Goal: Use online tool/utility: Utilize a website feature to perform a specific function

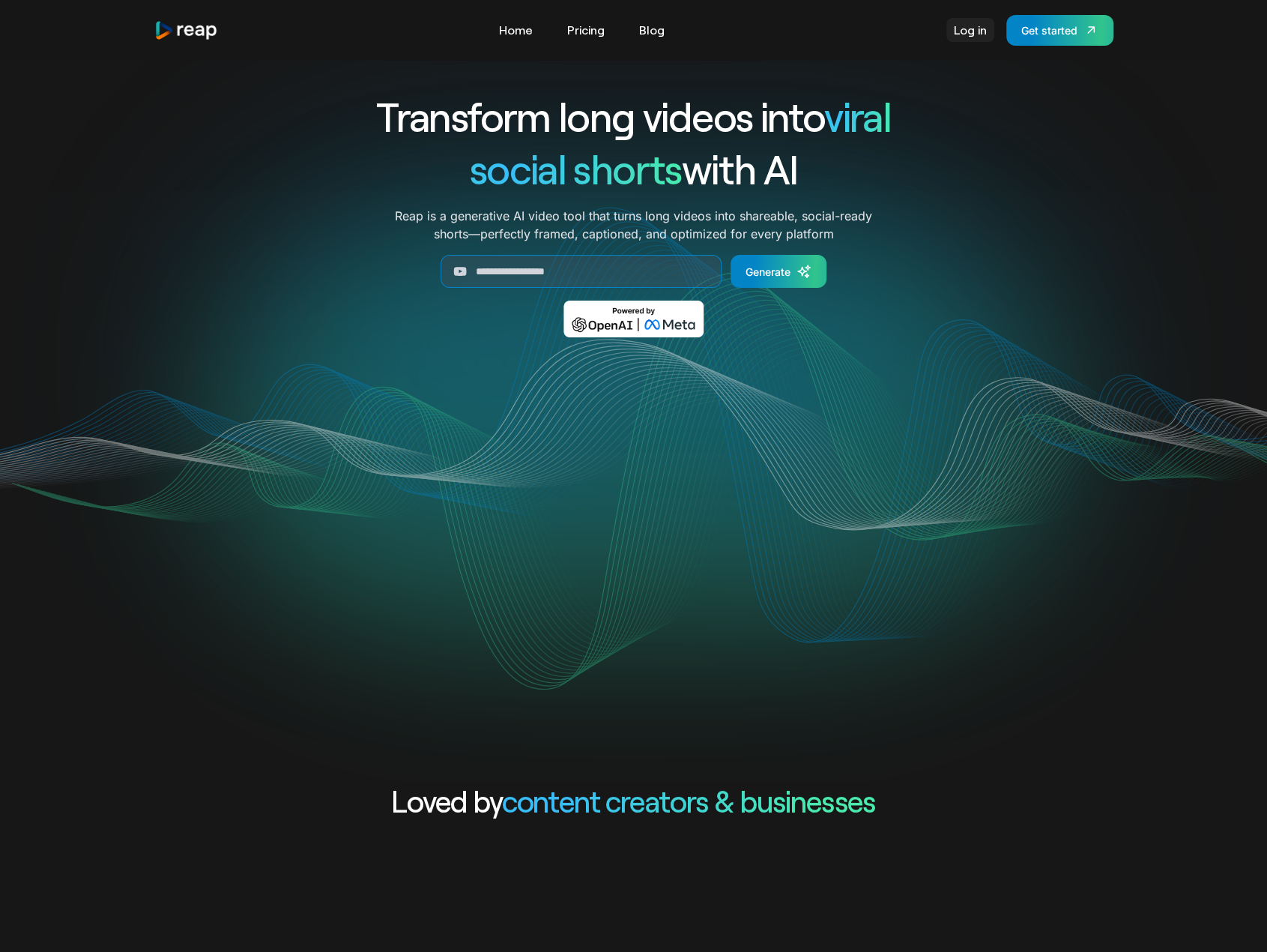
click at [989, 31] on link "Log in" at bounding box center [970, 30] width 48 height 24
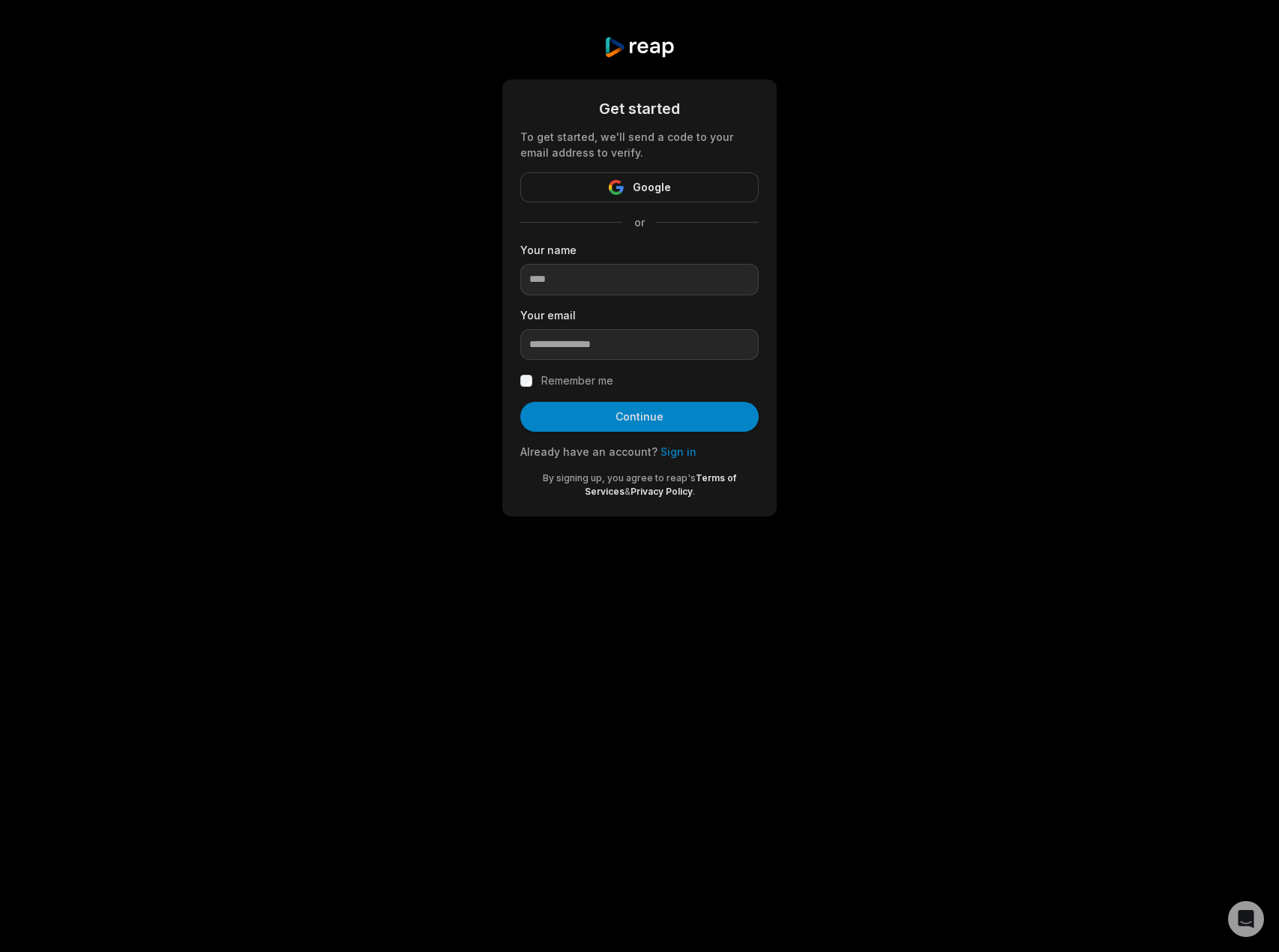
click at [891, 404] on div "Get started To get started, we'll send a code to your email address to verify. …" at bounding box center [640, 276] width 1279 height 552
click at [616, 277] on input at bounding box center [640, 280] width 238 height 32
click at [701, 282] on input at bounding box center [640, 280] width 238 height 32
type input "**********"
drag, startPoint x: 691, startPoint y: 282, endPoint x: 547, endPoint y: 301, distance: 145.2
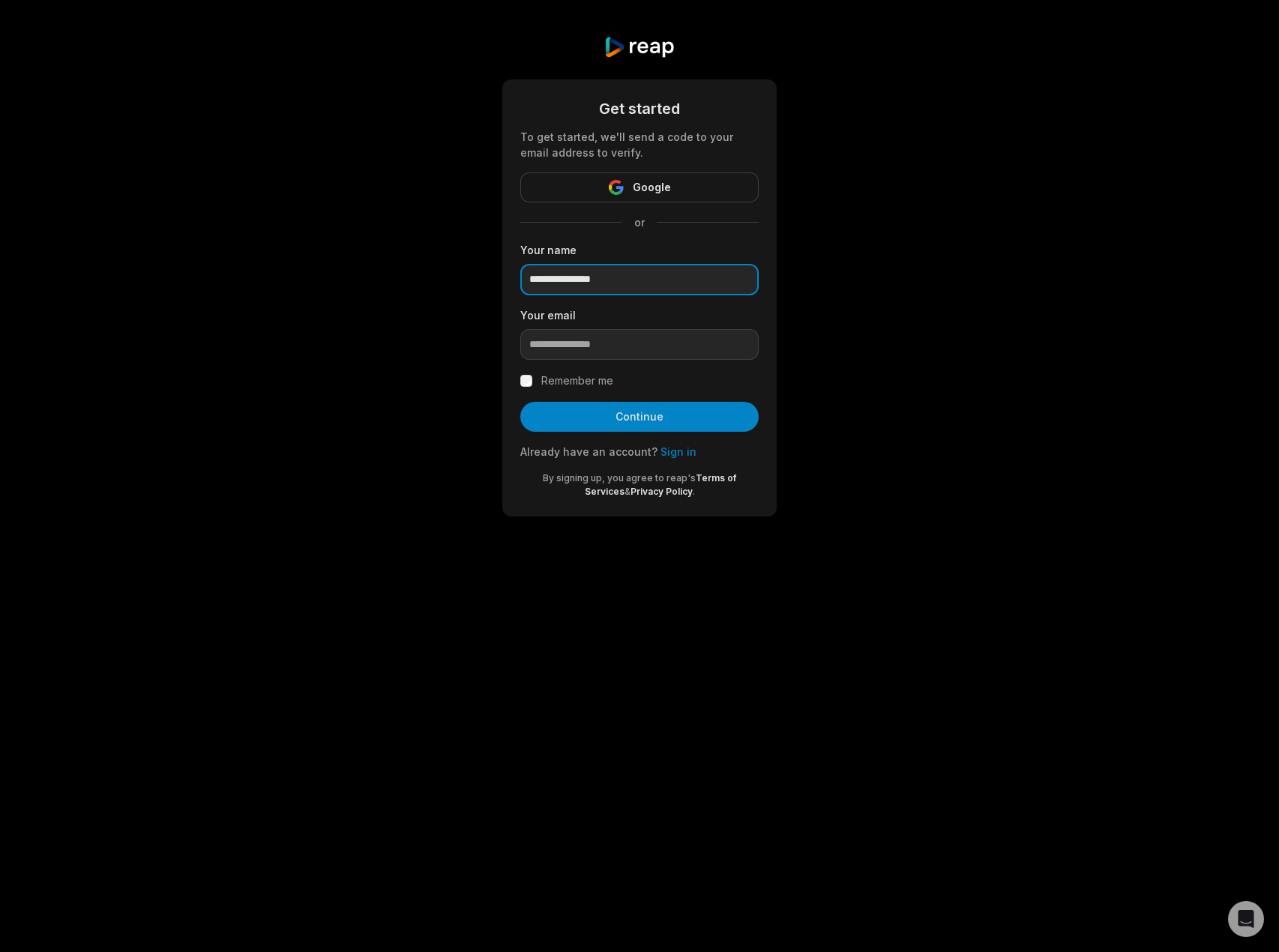
click at [494, 285] on div "**********" at bounding box center [640, 276] width 1279 height 552
click at [674, 455] on link "Sign in" at bounding box center [678, 451] width 36 height 13
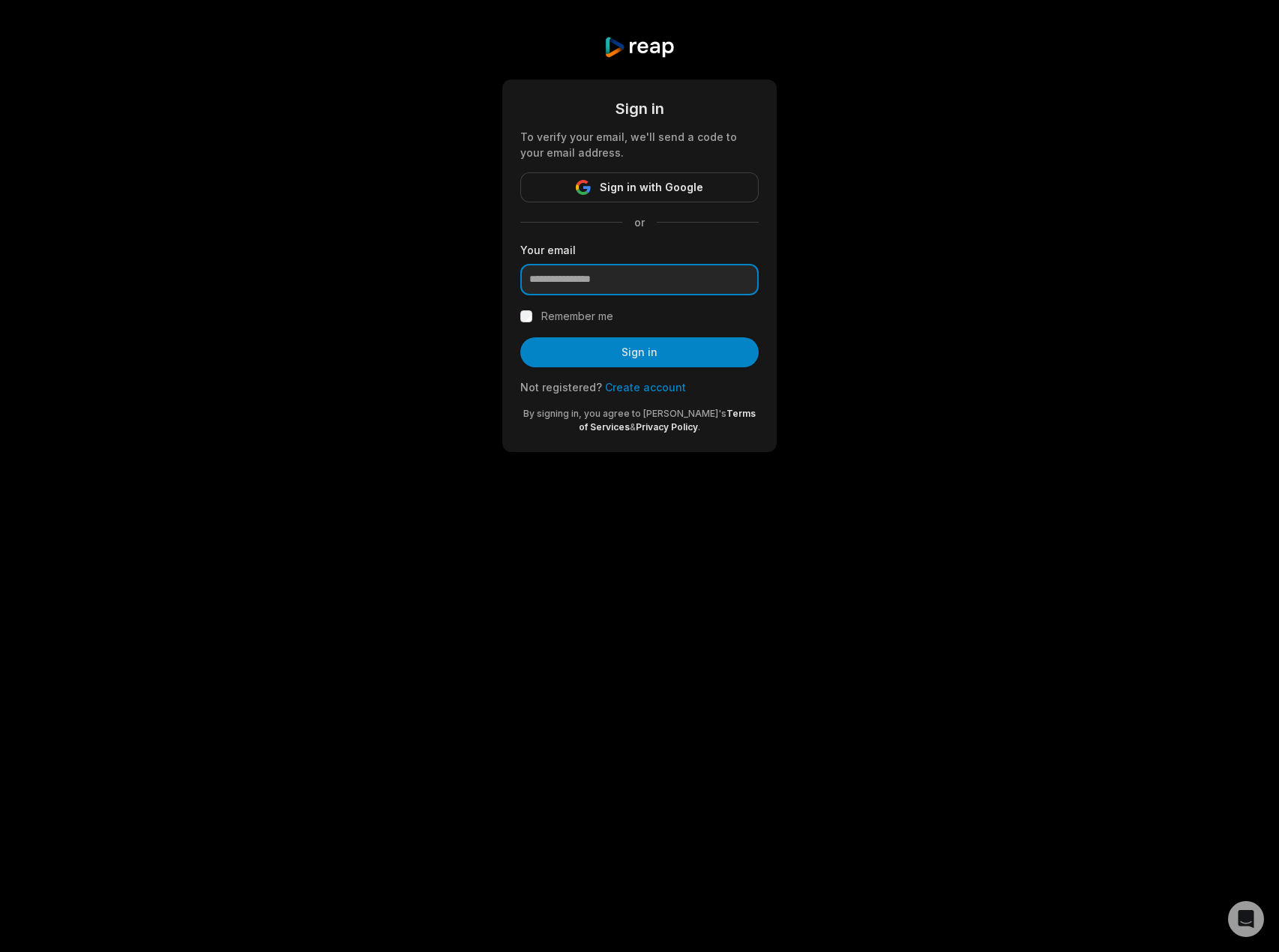
click at [626, 292] on input "email" at bounding box center [640, 280] width 238 height 32
type input "**********"
click at [622, 354] on button "Sign in" at bounding box center [640, 352] width 238 height 30
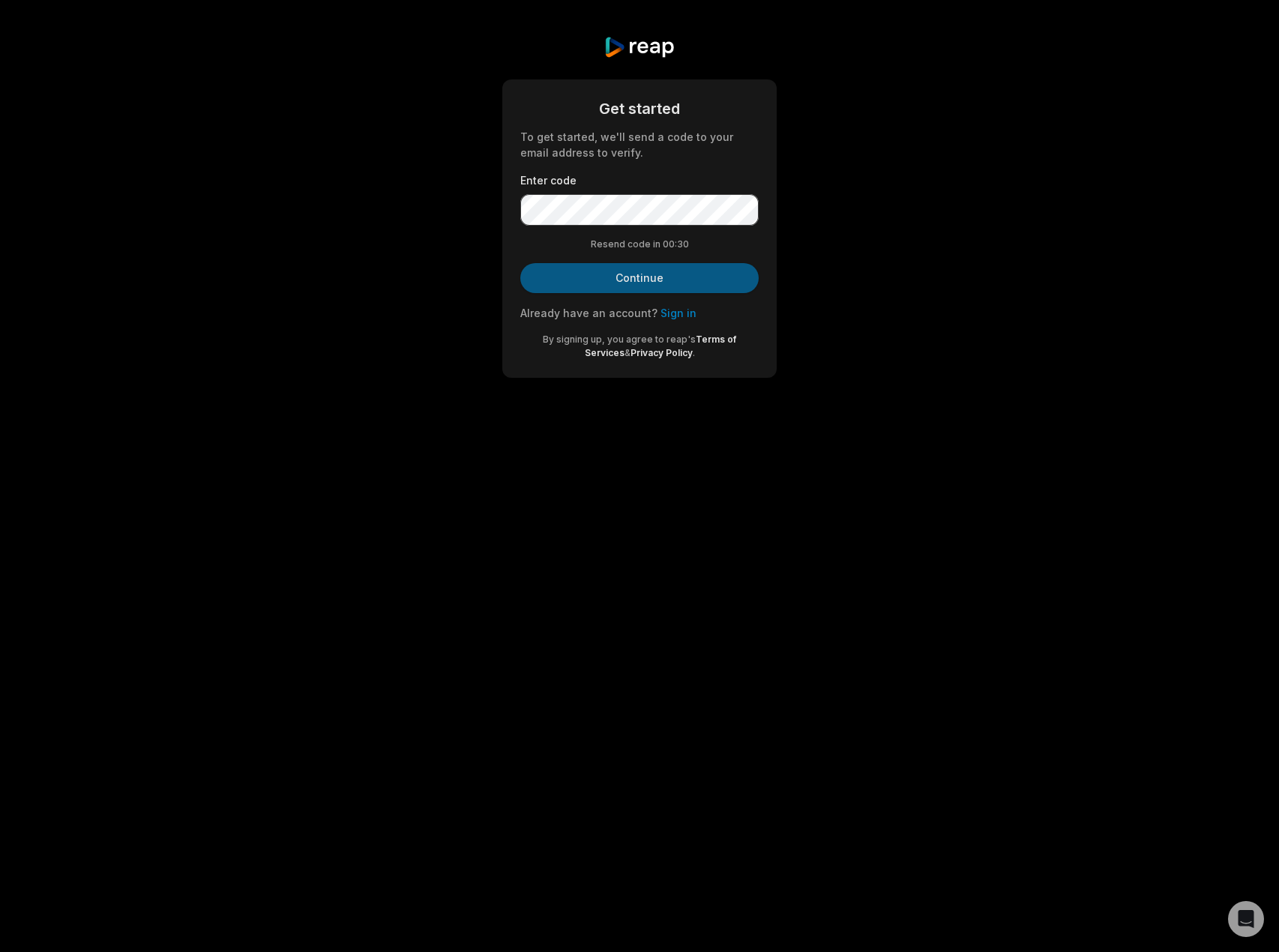
click at [655, 274] on button "Continue" at bounding box center [640, 278] width 238 height 30
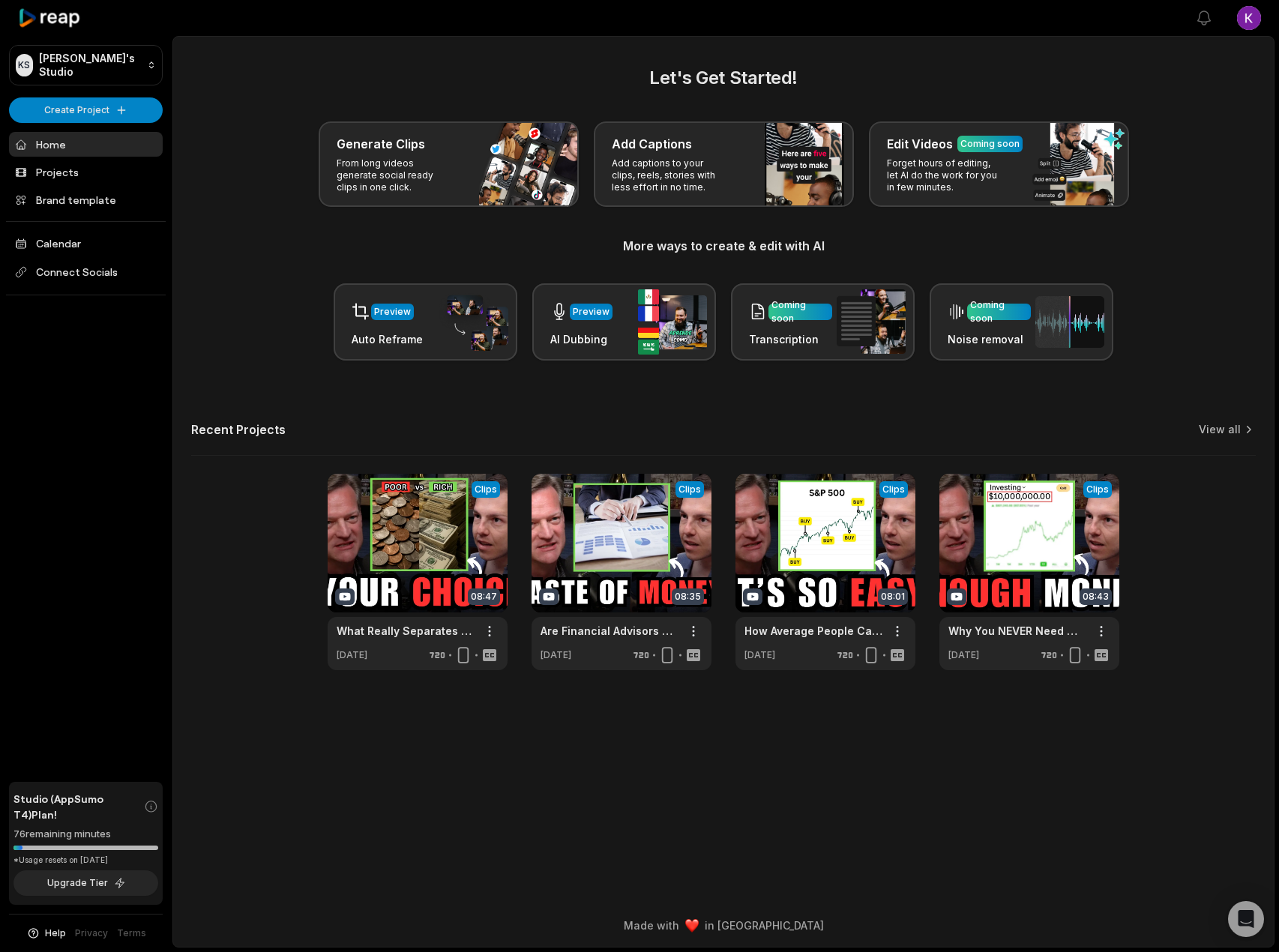
click at [252, 158] on div "Generate Clips From long videos generate social ready clips in one click. Add C…" at bounding box center [723, 164] width 1064 height 86
click at [115, 109] on html "KS Kai's Studio Create Project Home Projects Brand template Calendar Connect So…" at bounding box center [640, 476] width 1279 height 952
click at [105, 143] on link "Create Clips" at bounding box center [86, 140] width 146 height 25
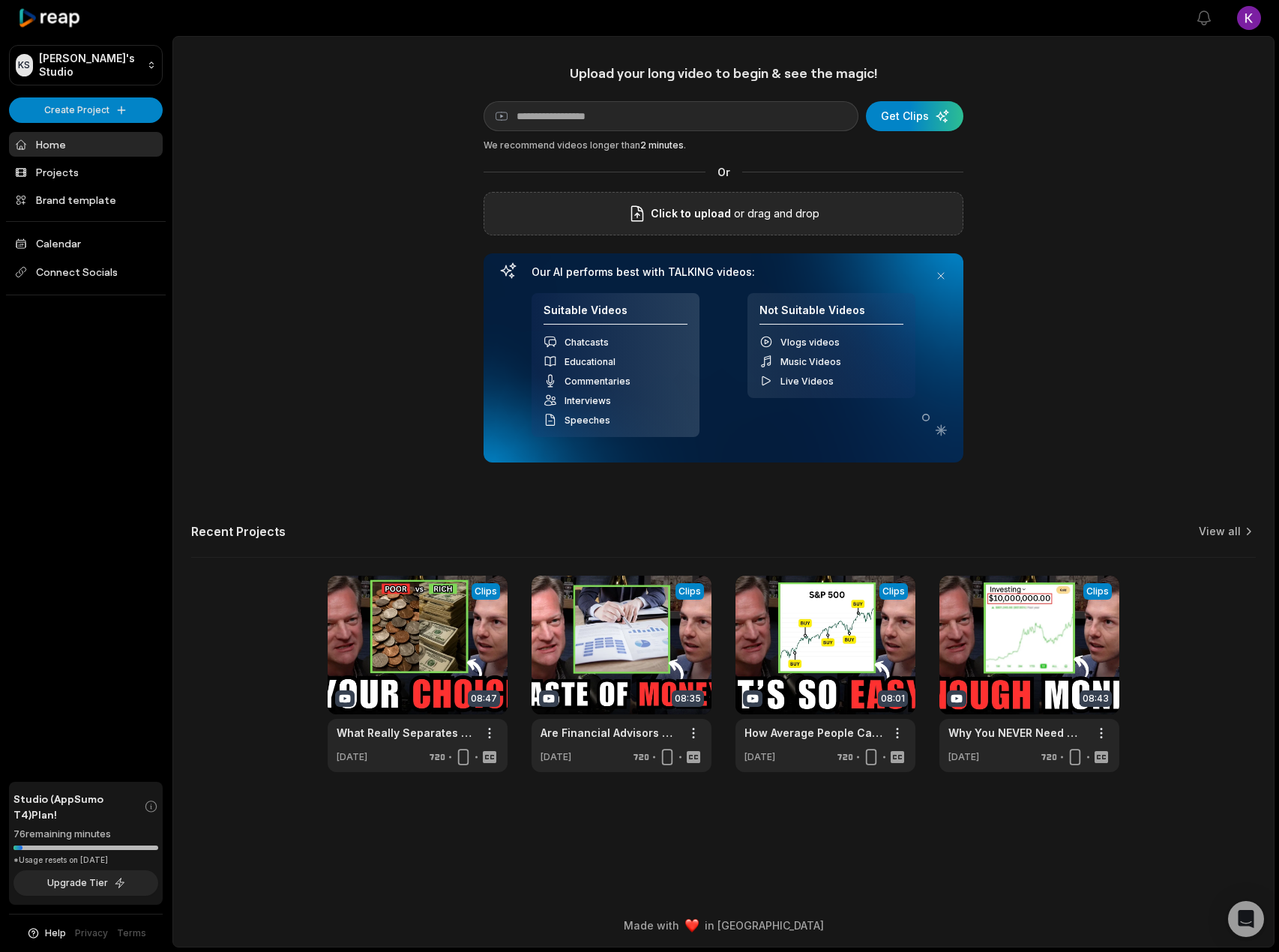
click at [747, 223] on div "Click to upload or drag and drop" at bounding box center [723, 213] width 480 height 44
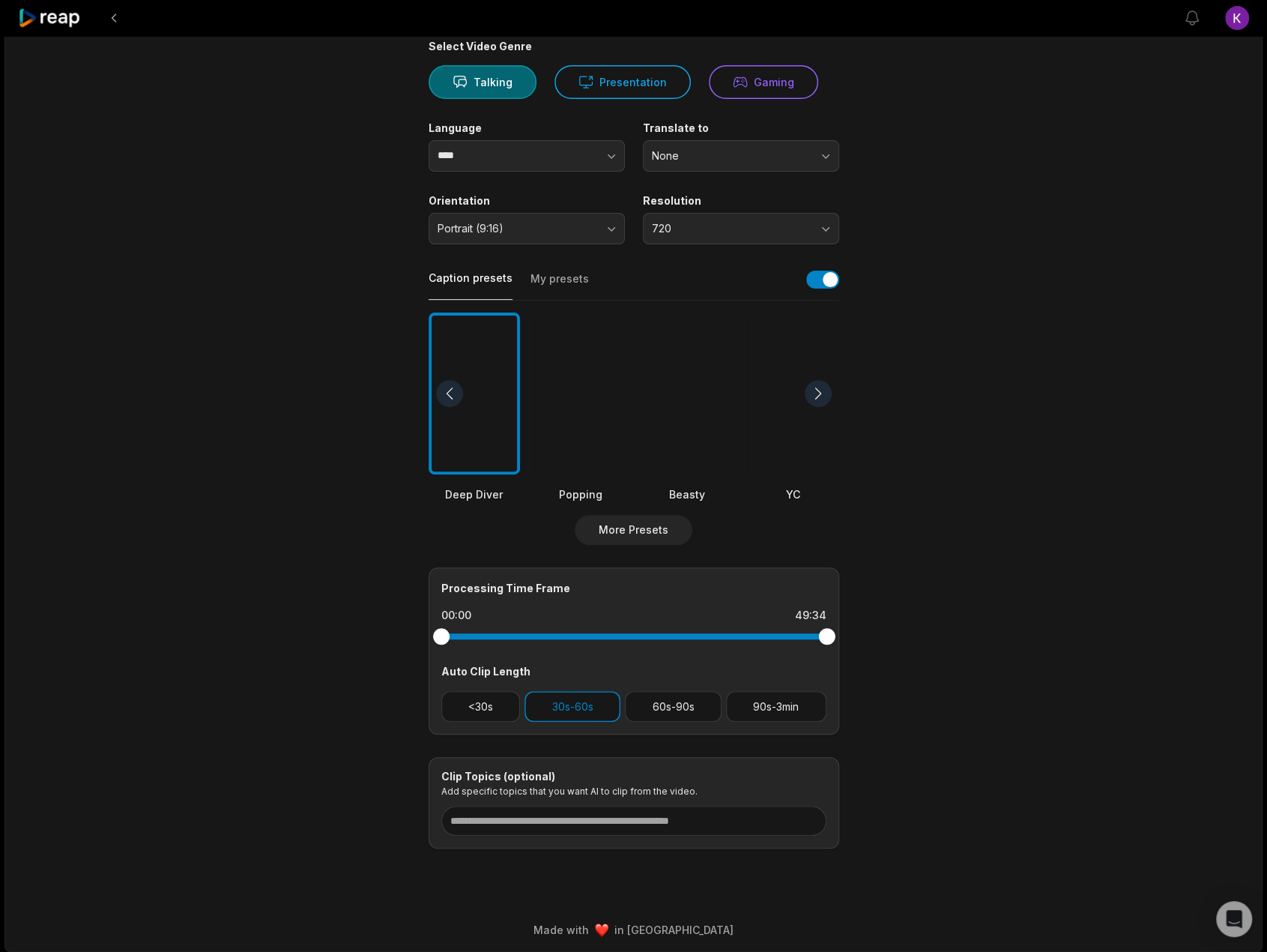
scroll to position [126, 0]
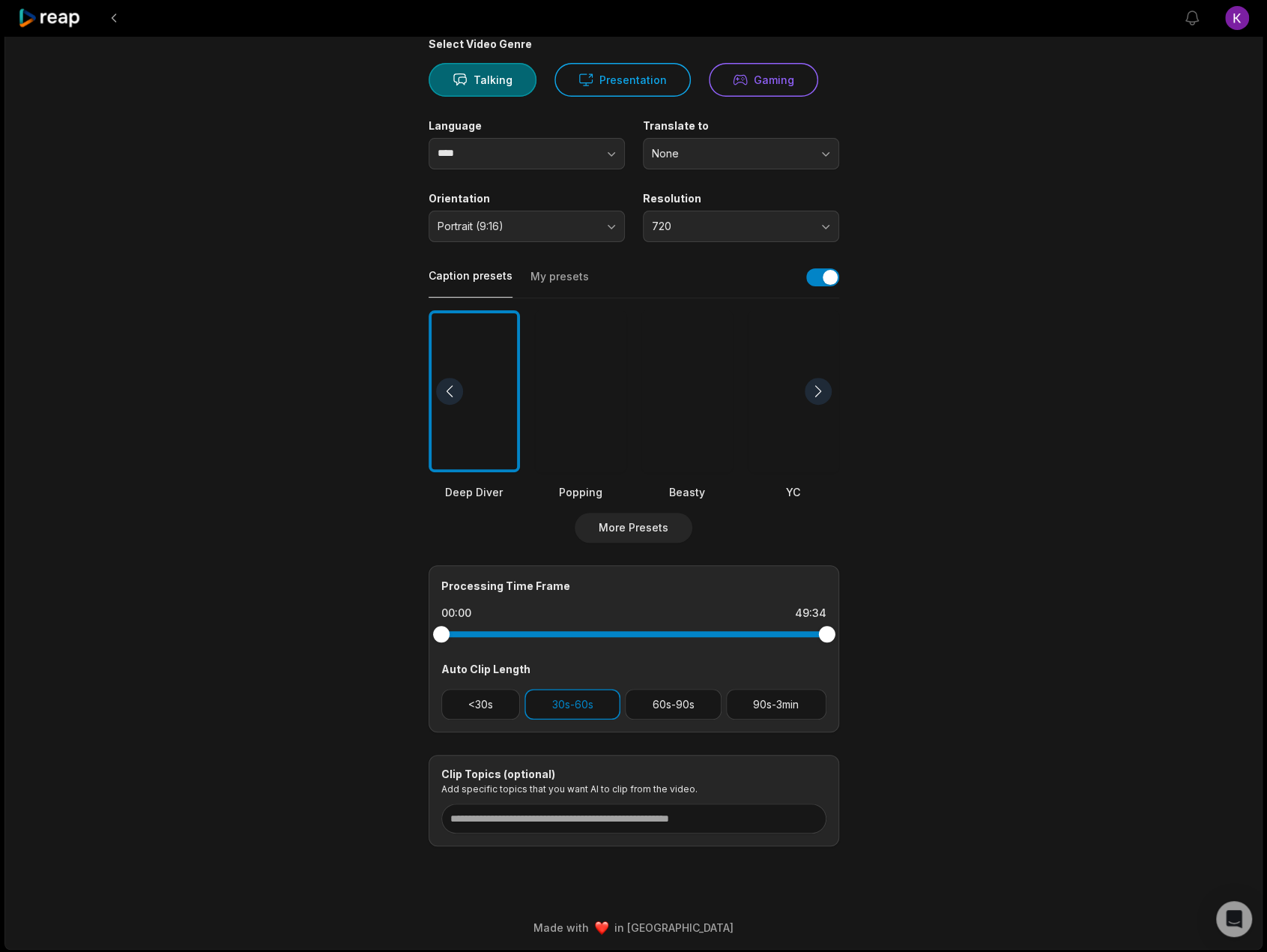
click at [380, 731] on main "49:34 2025-08-16 11-39-27.mp4 Get Clips Select Video Genre Talking Presentation…" at bounding box center [634, 390] width 725 height 912
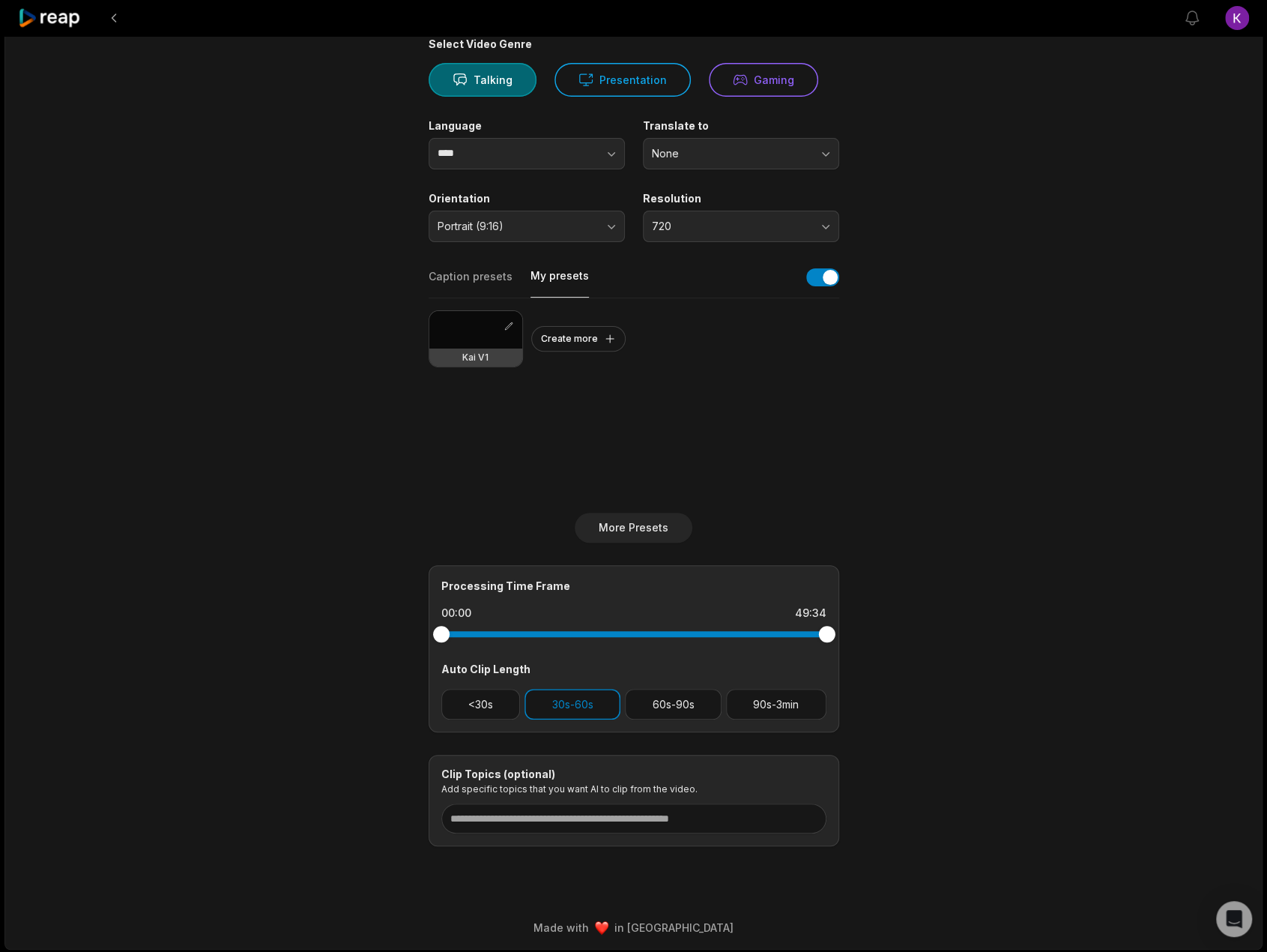
click at [547, 287] on button "My presets" at bounding box center [560, 282] width 59 height 29
click at [455, 282] on button "Caption presets" at bounding box center [470, 283] width 84 height 29
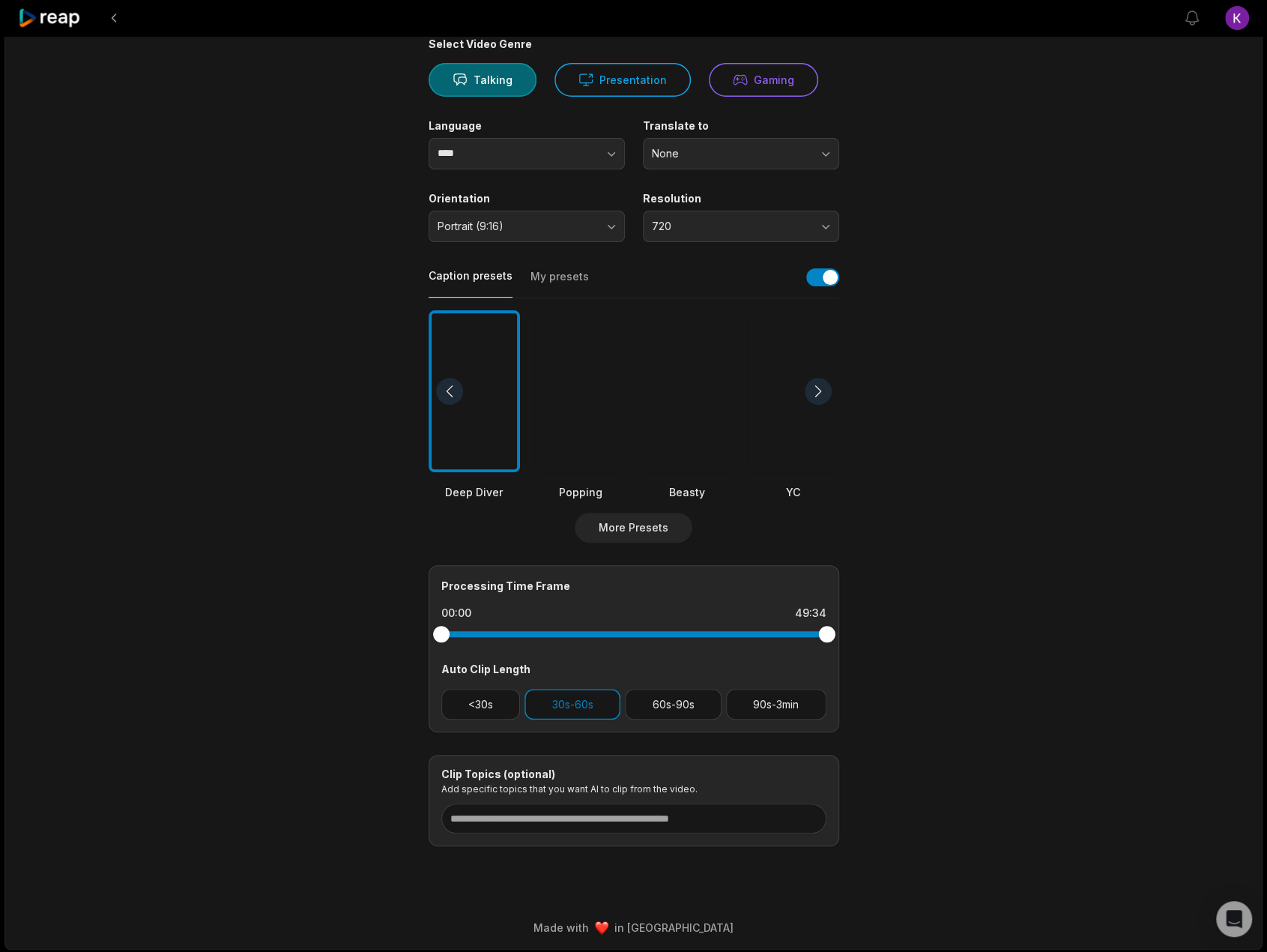
click at [820, 389] on div at bounding box center [819, 391] width 27 height 27
click at [796, 416] on div at bounding box center [793, 391] width 91 height 163
click at [814, 395] on div at bounding box center [819, 391] width 27 height 27
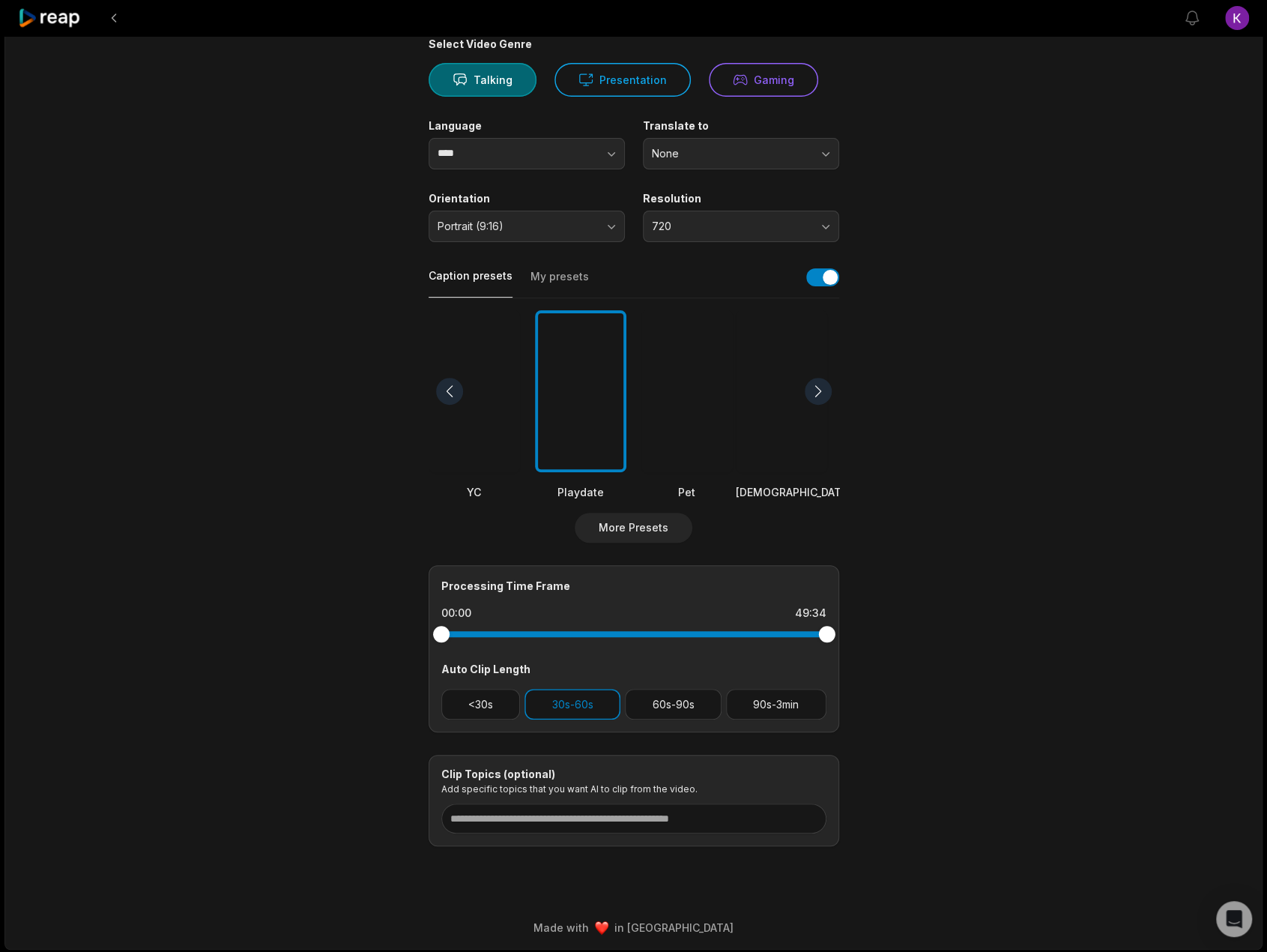
click at [816, 395] on div at bounding box center [819, 391] width 27 height 27
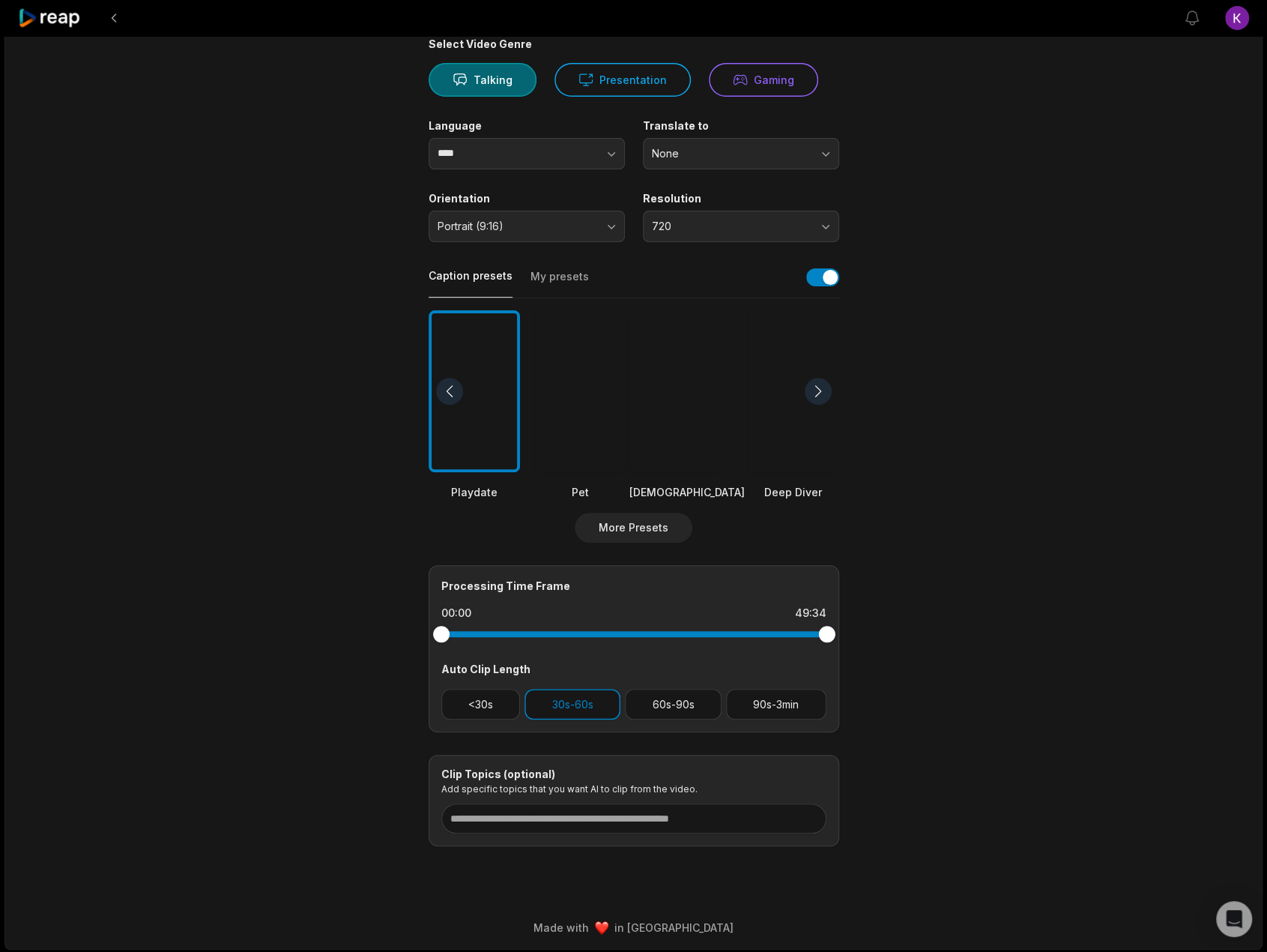
click at [816, 395] on div at bounding box center [819, 391] width 27 height 27
click at [451, 392] on div at bounding box center [450, 391] width 27 height 27
click at [488, 407] on div at bounding box center [474, 391] width 91 height 163
click at [922, 648] on main "49:34 2025-08-16 11-39-27.mp4 Get Clips Select Video Genre Talking Presentation…" at bounding box center [634, 390] width 725 height 912
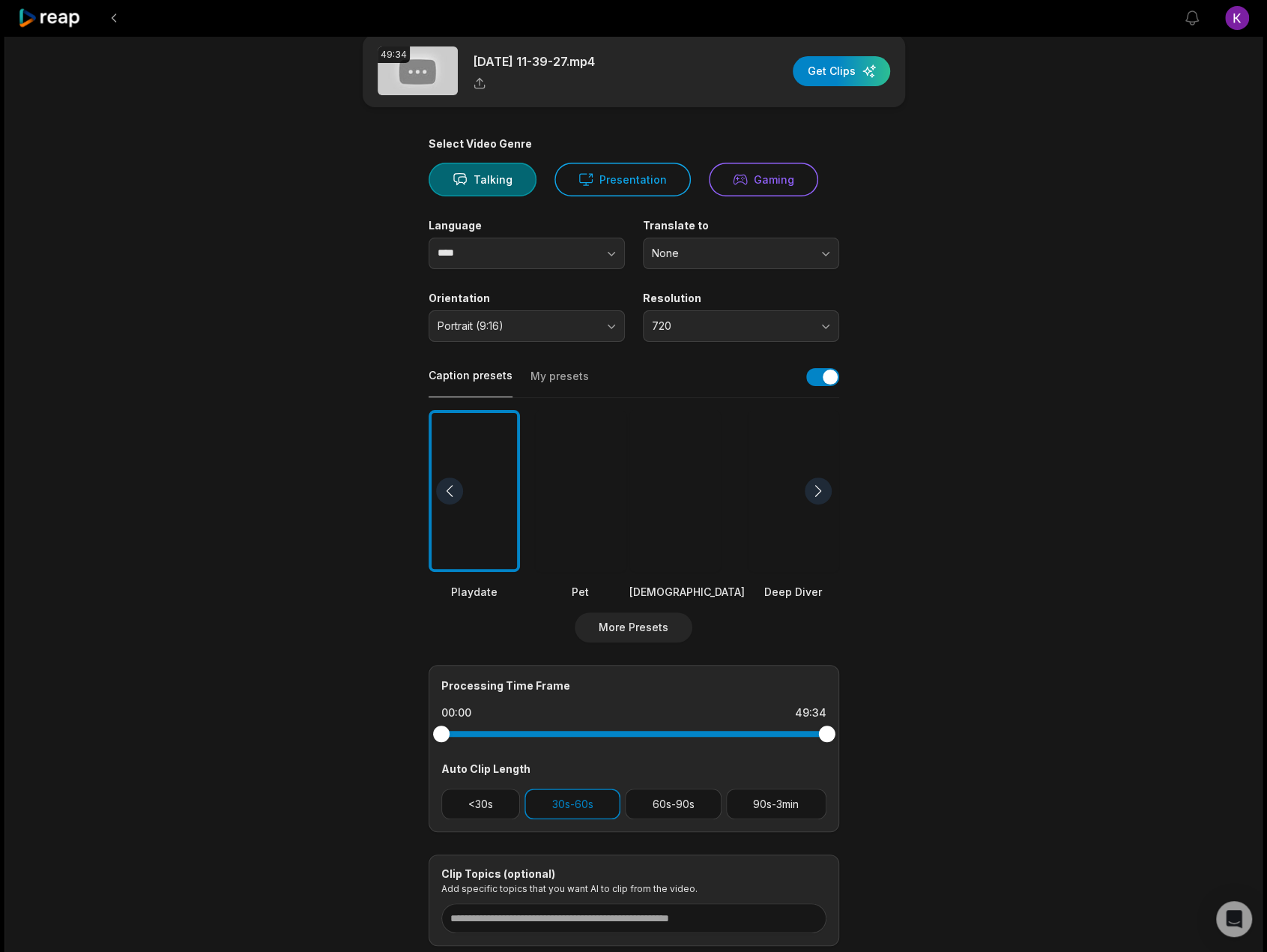
scroll to position [0, 0]
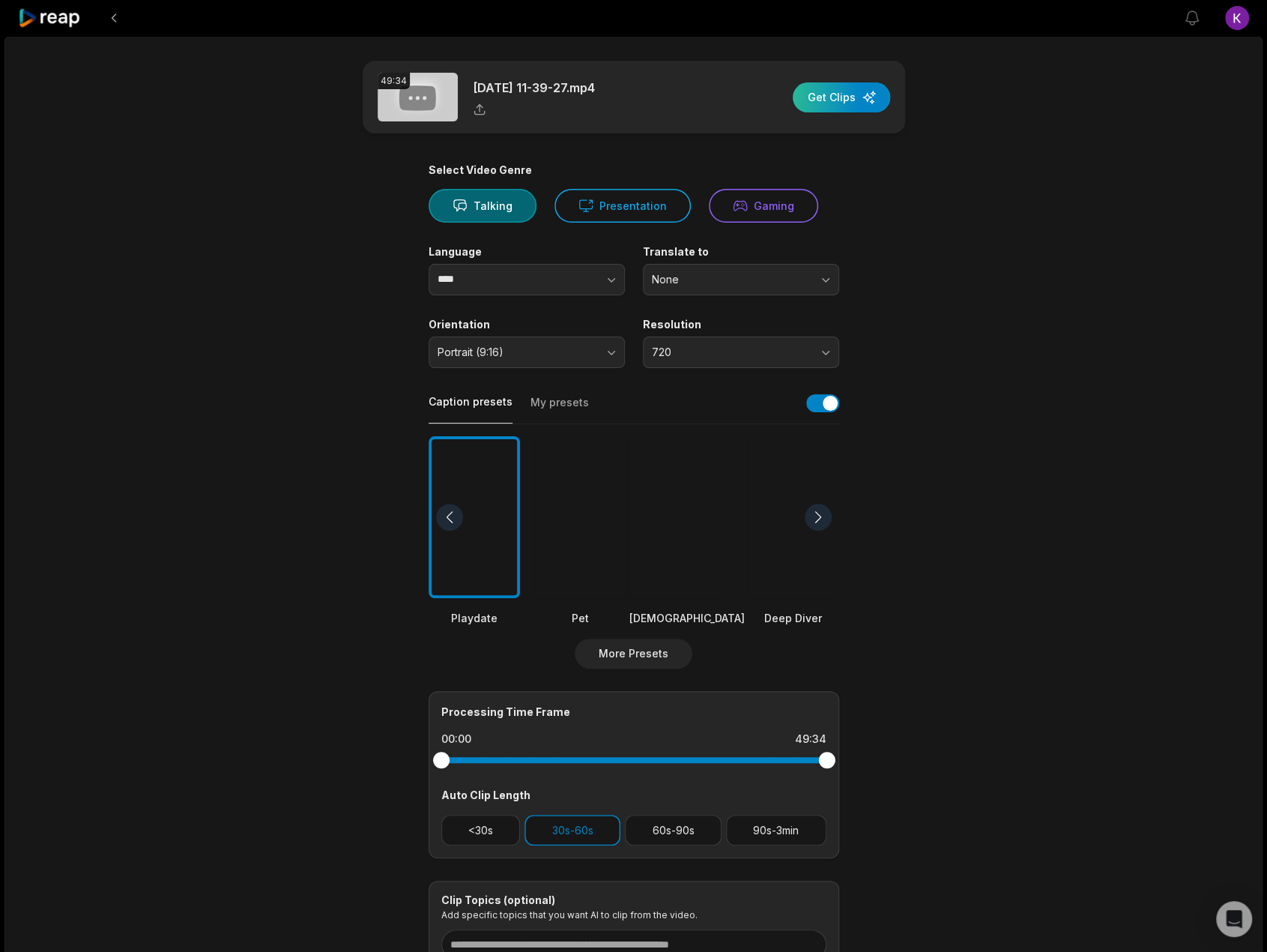
click at [850, 99] on div "button" at bounding box center [841, 98] width 98 height 30
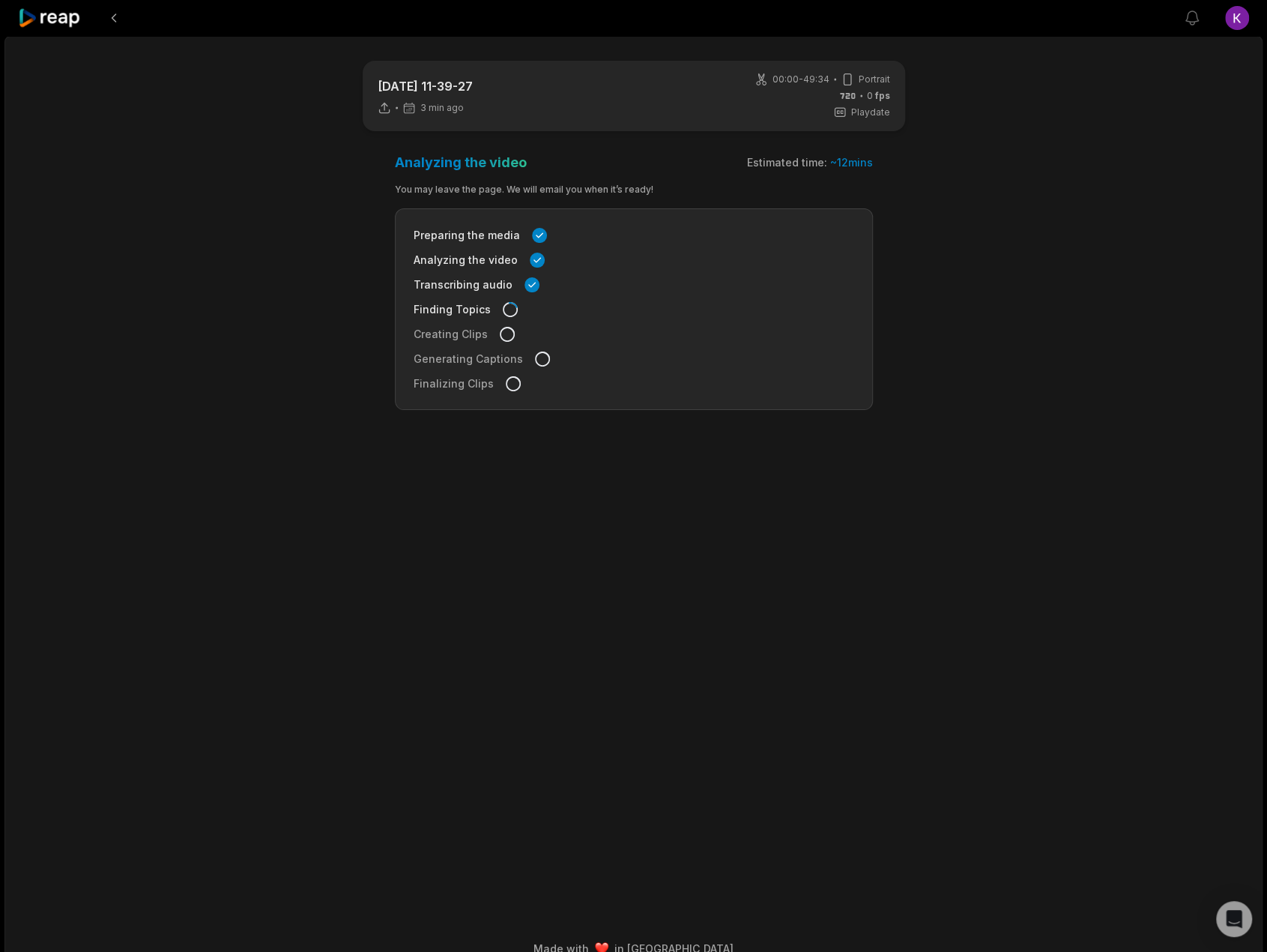
click at [881, 416] on main "2025-08-16 11-39-27 3 min ago 00:00 - 49:34 Portrait 0 fps Playdate Analyzing t…" at bounding box center [634, 462] width 725 height 801
click at [1000, 418] on div "2025-08-16 11-39-27 3 min ago 00:00 - 49:34 Portrait 0 fps Playdate Analyzing t…" at bounding box center [634, 503] width 1258 height 935
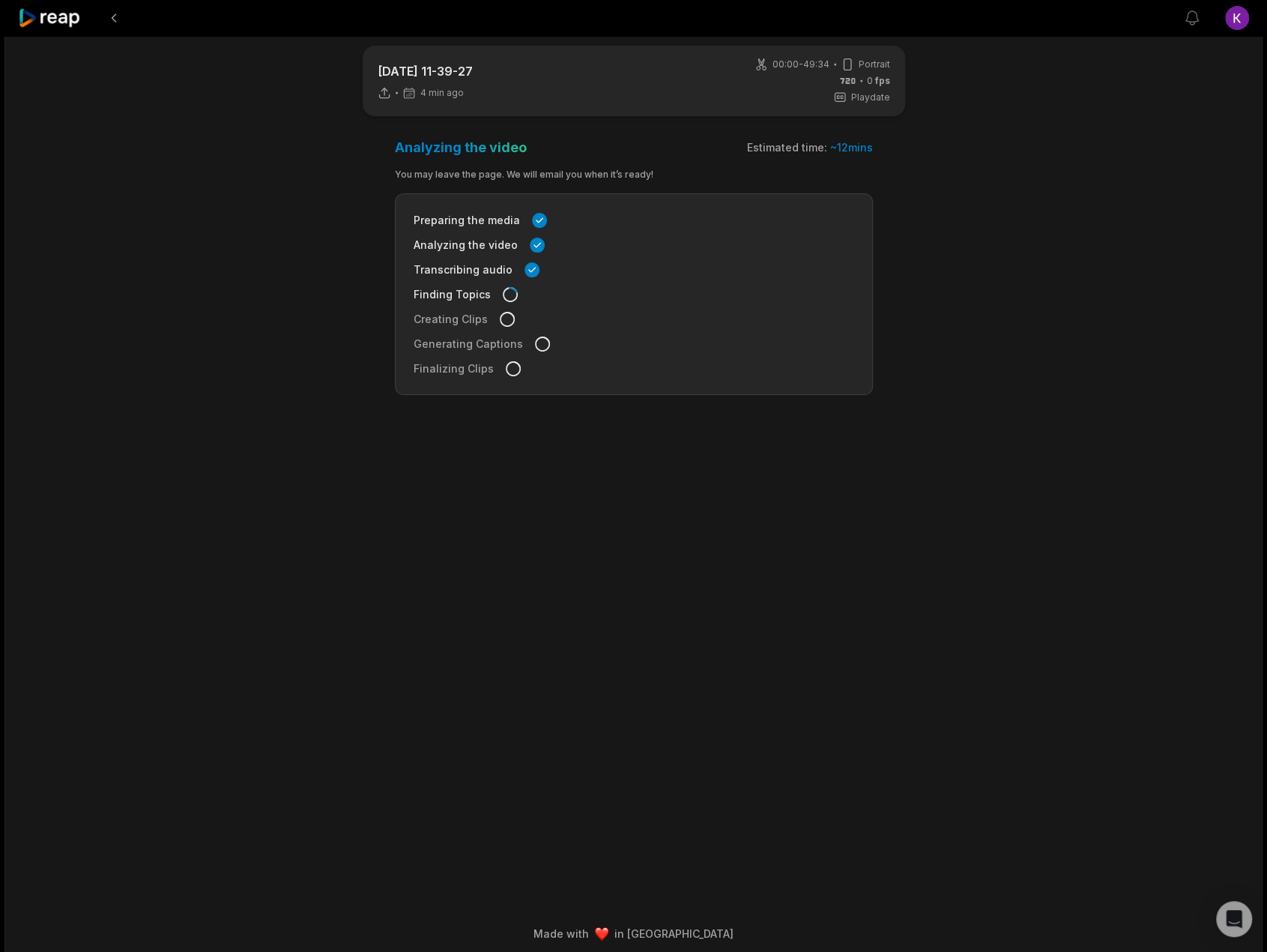
scroll to position [22, 0]
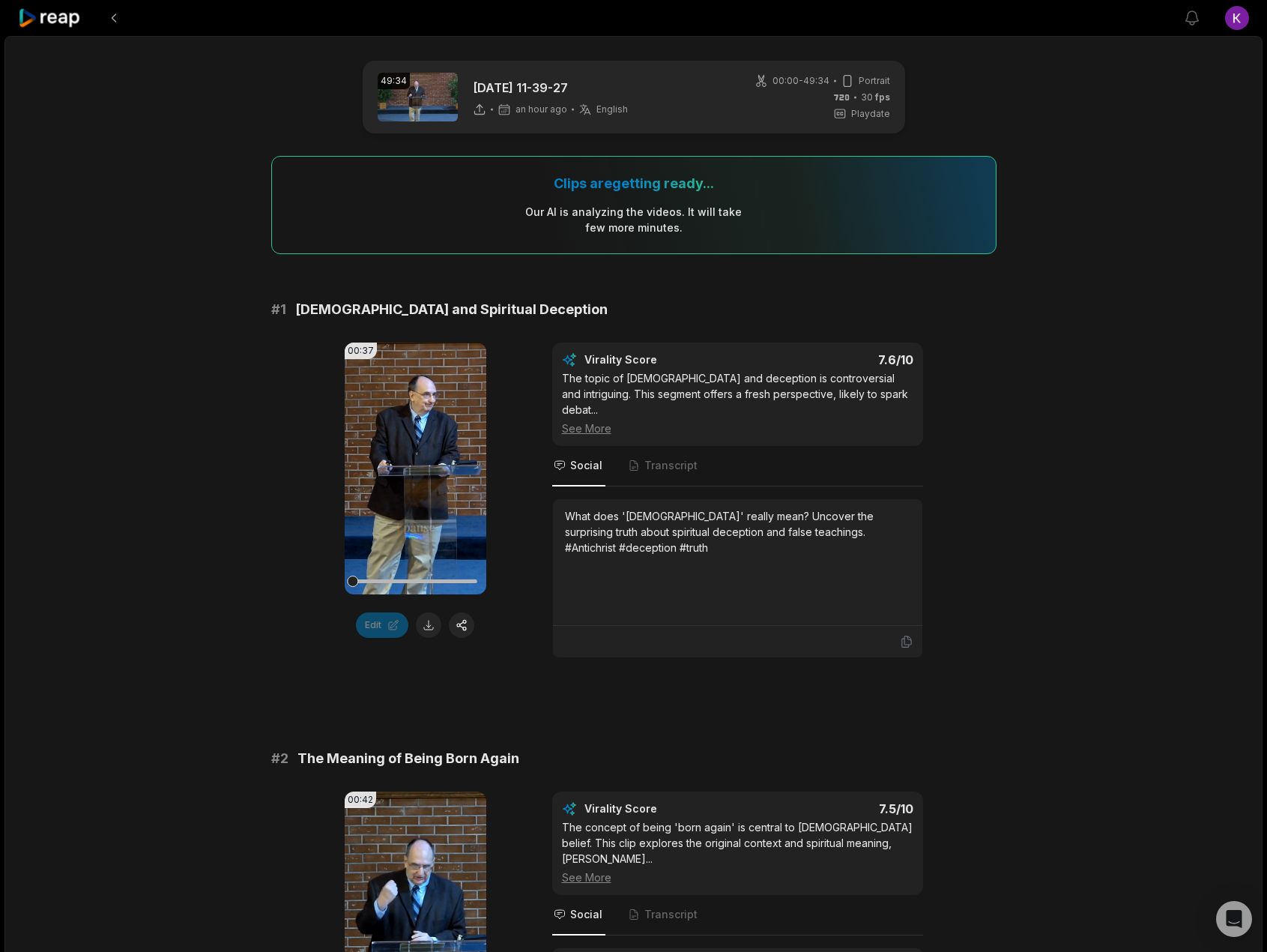
scroll to position [22, 0]
